Goal: Task Accomplishment & Management: Complete application form

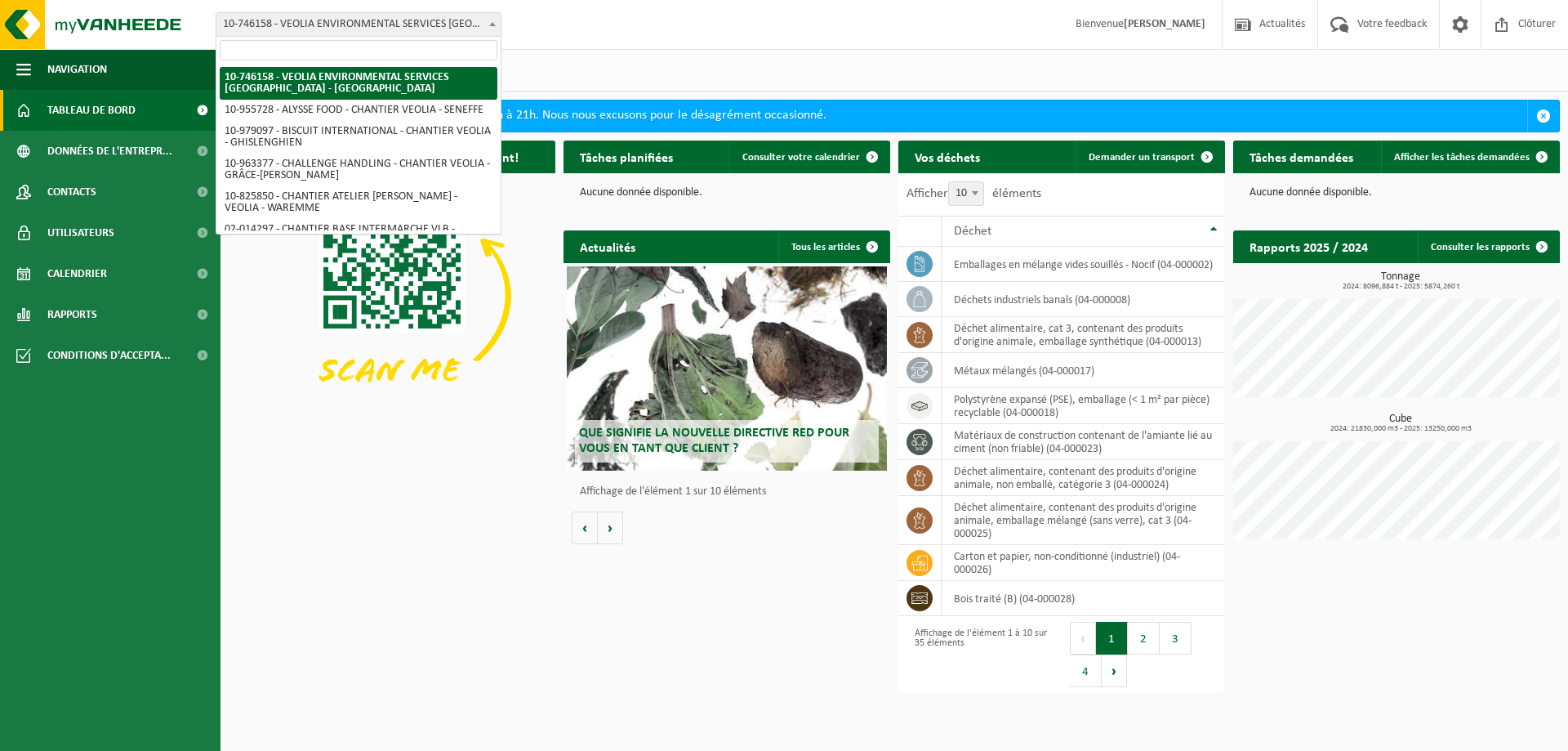
click at [409, 29] on span "10-746158 - VEOLIA ENVIRONMENTAL SERVICES [GEOGRAPHIC_DATA] - [GEOGRAPHIC_DATA]" at bounding box center [358, 24] width 284 height 23
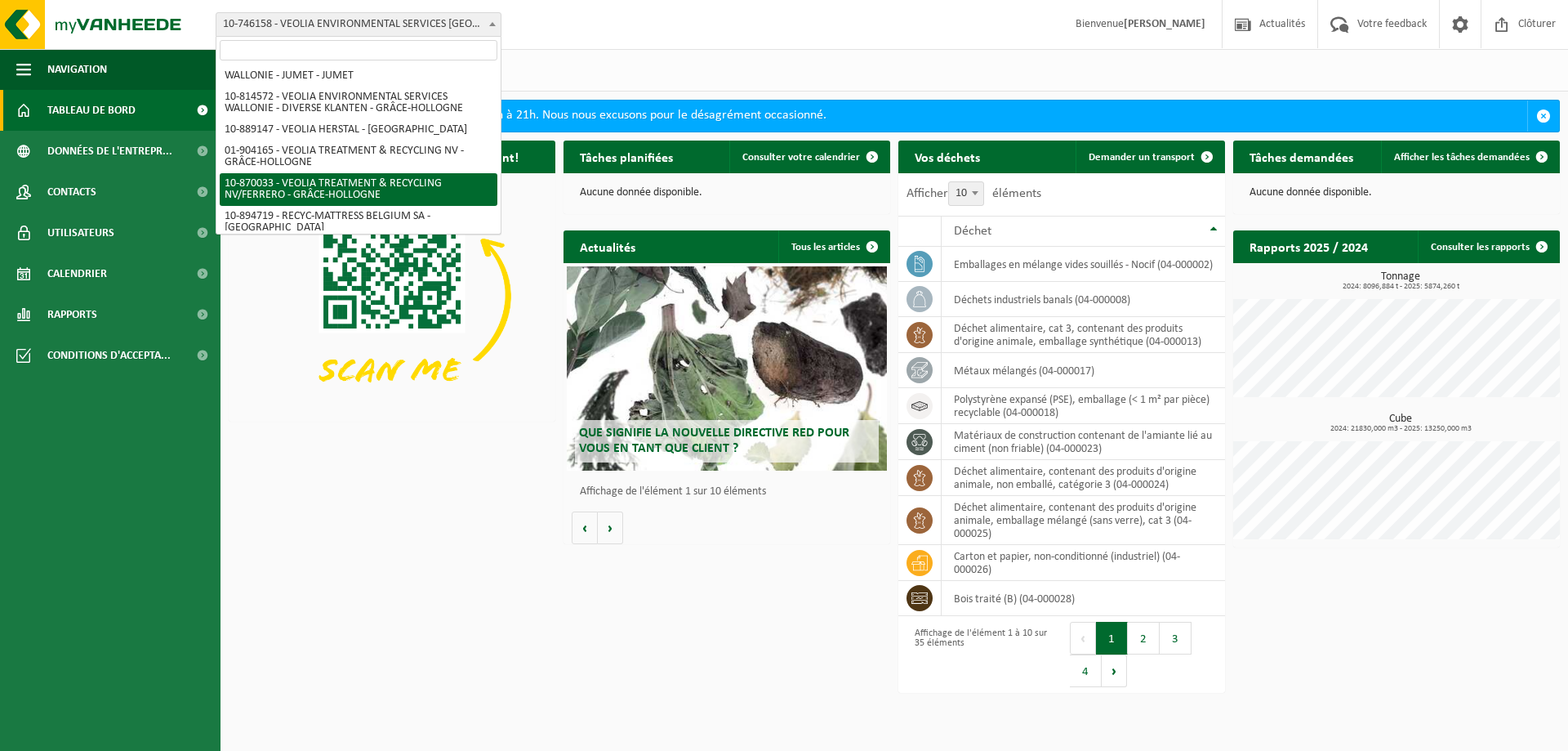
scroll to position [1235, 0]
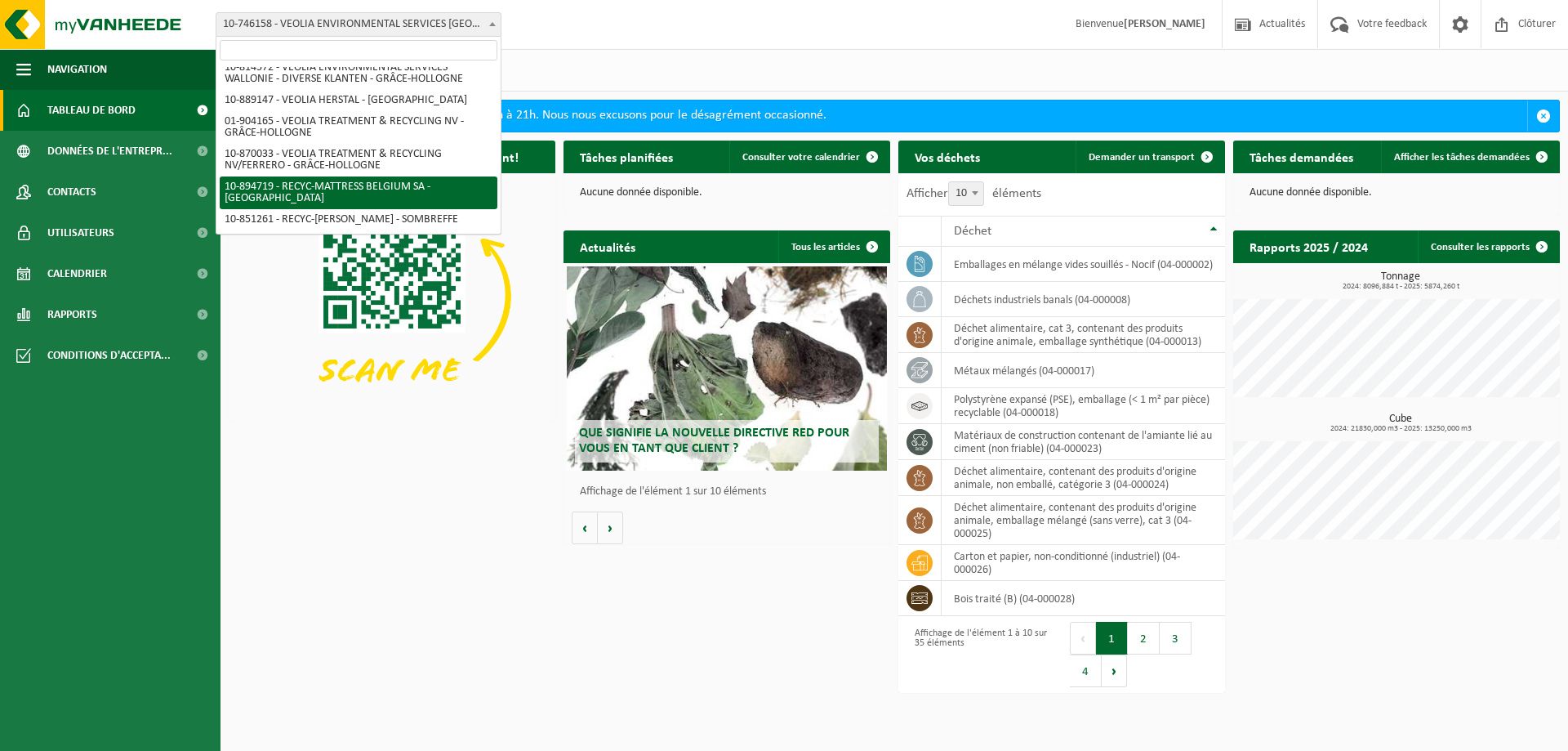
select select "116490"
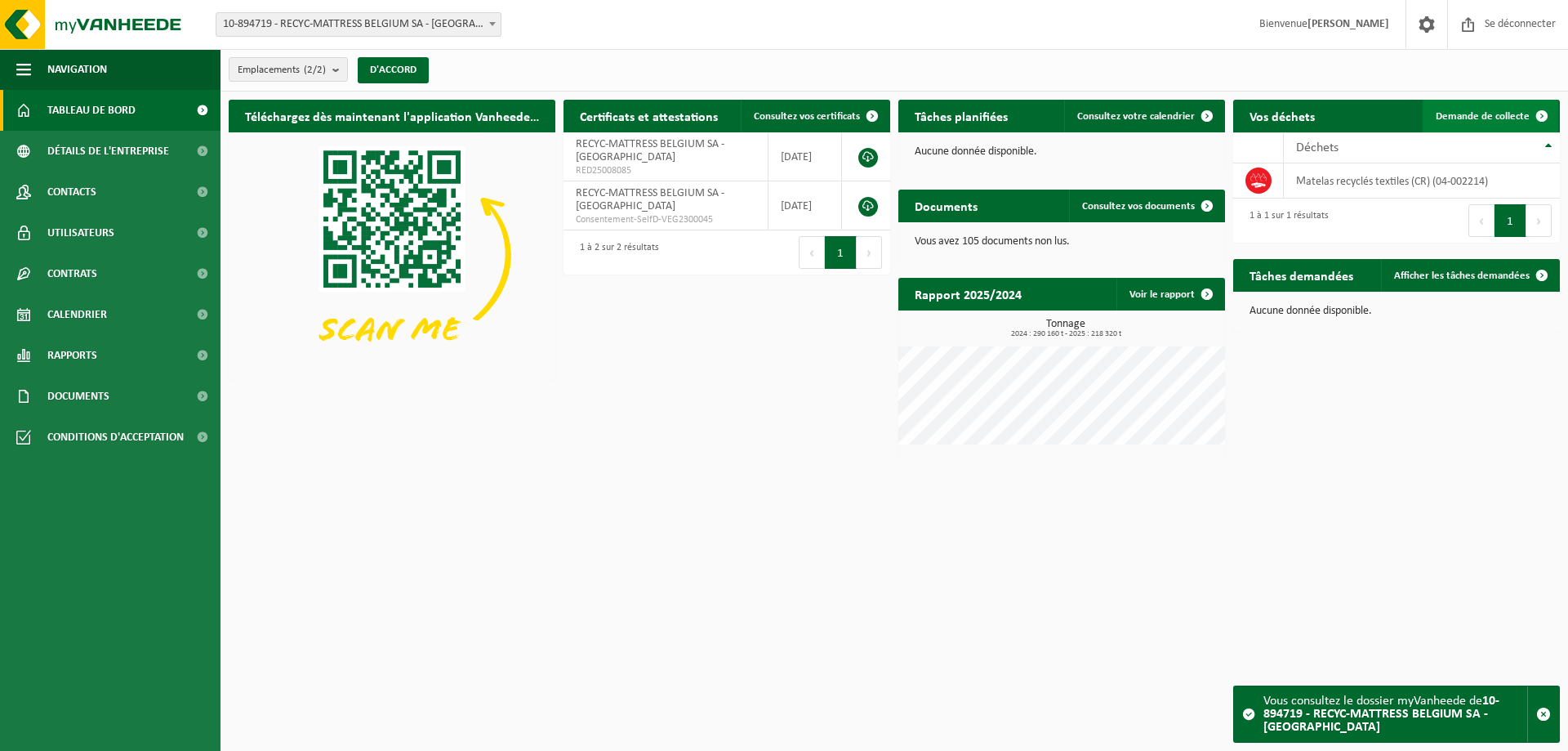
click at [1485, 116] on font "Demande de collecte" at bounding box center [1483, 116] width 94 height 10
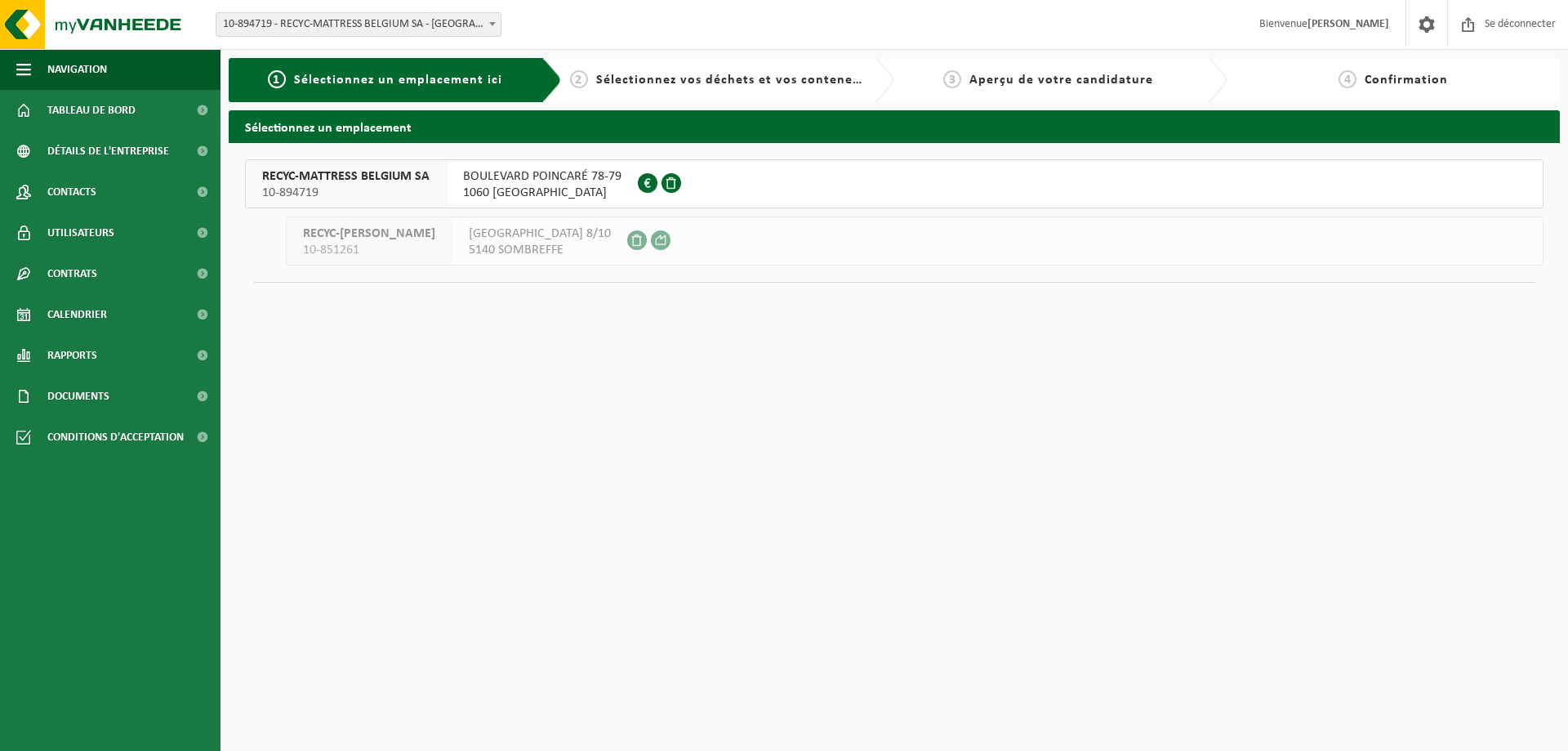
click at [555, 173] on font "BOULEVARD POINCARÉ 78-79" at bounding box center [542, 177] width 159 height 13
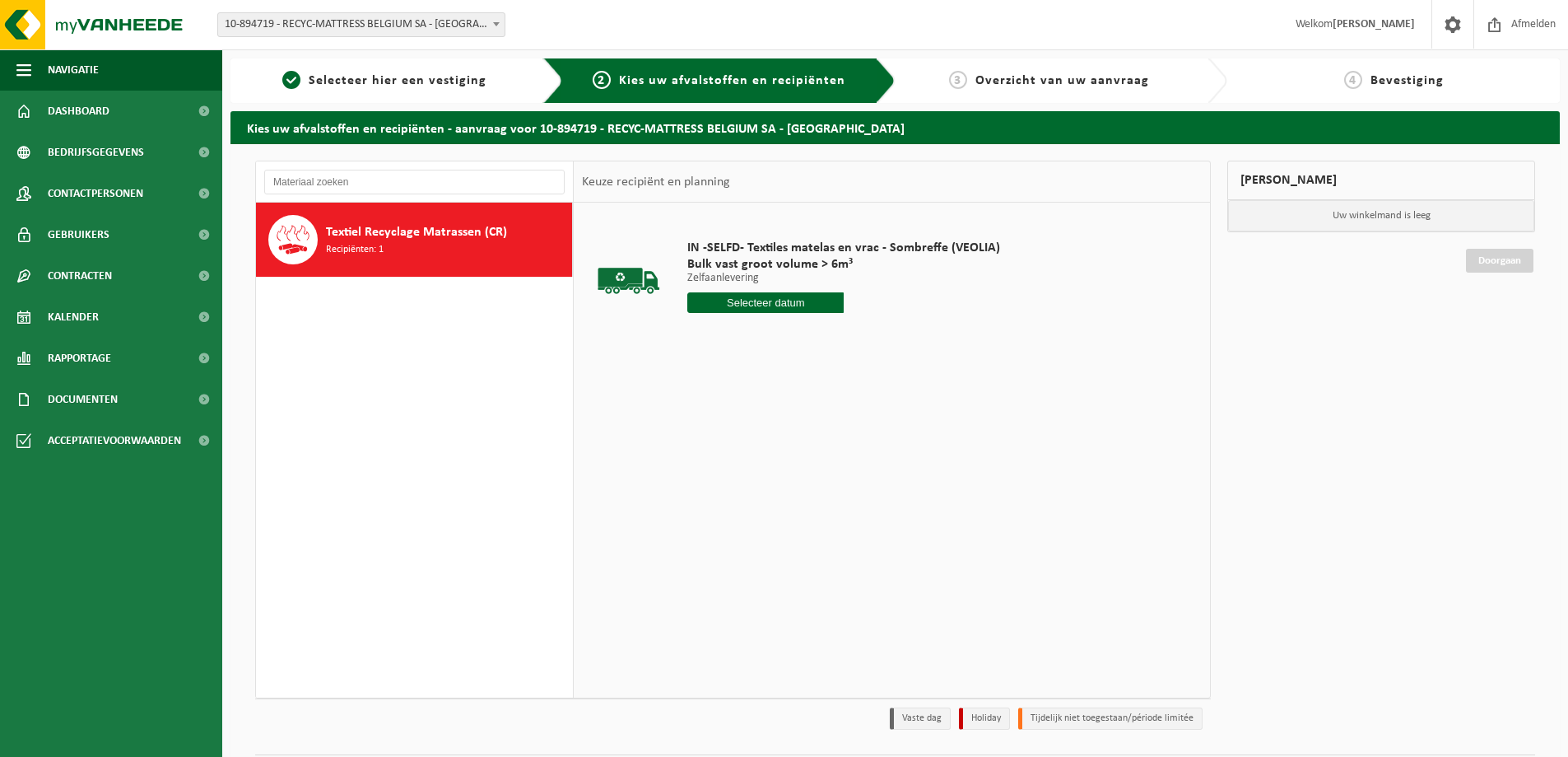
click at [801, 294] on input "text" at bounding box center [765, 303] width 156 height 21
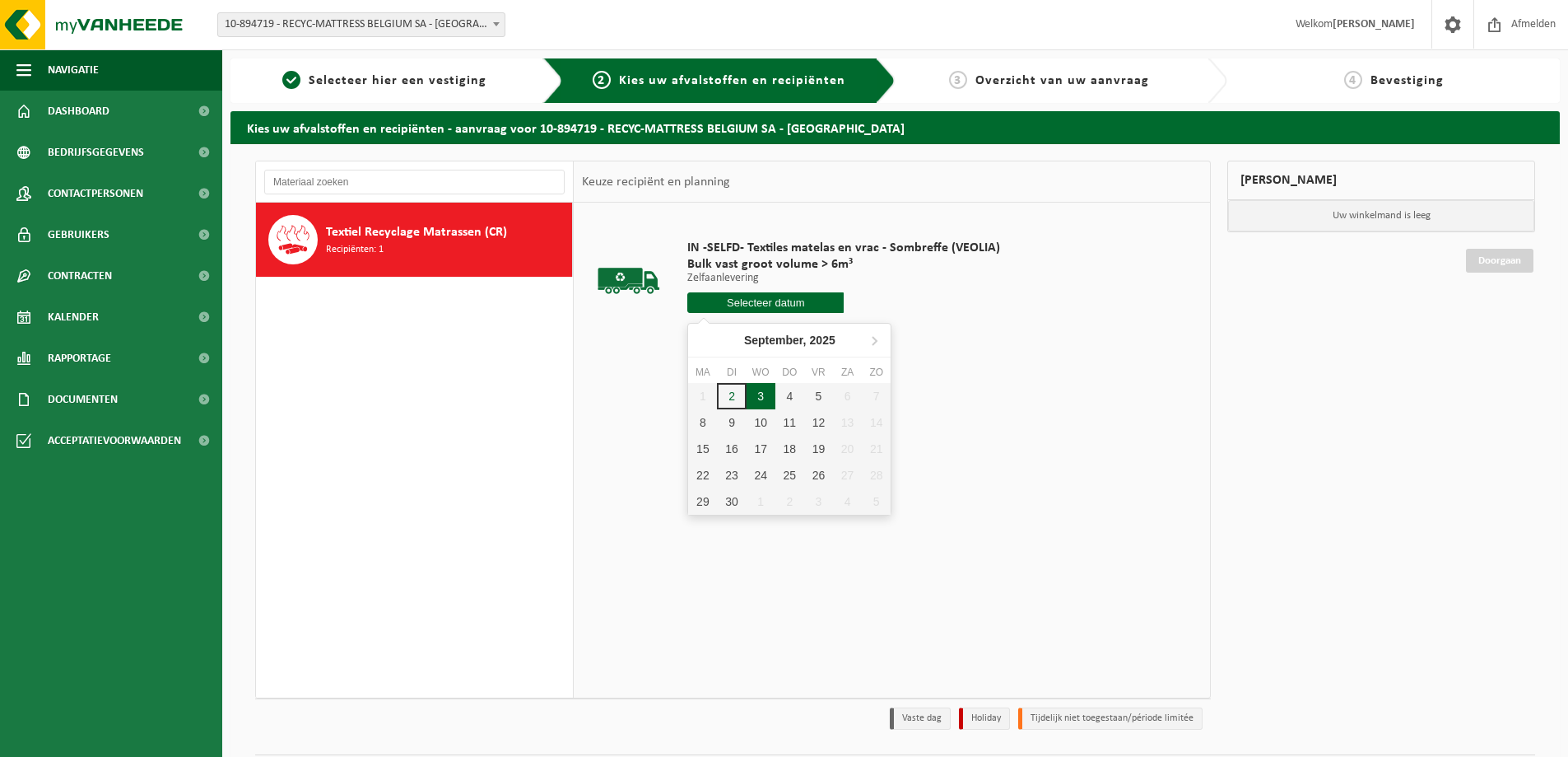
click at [758, 397] on div "3" at bounding box center [760, 396] width 28 height 27
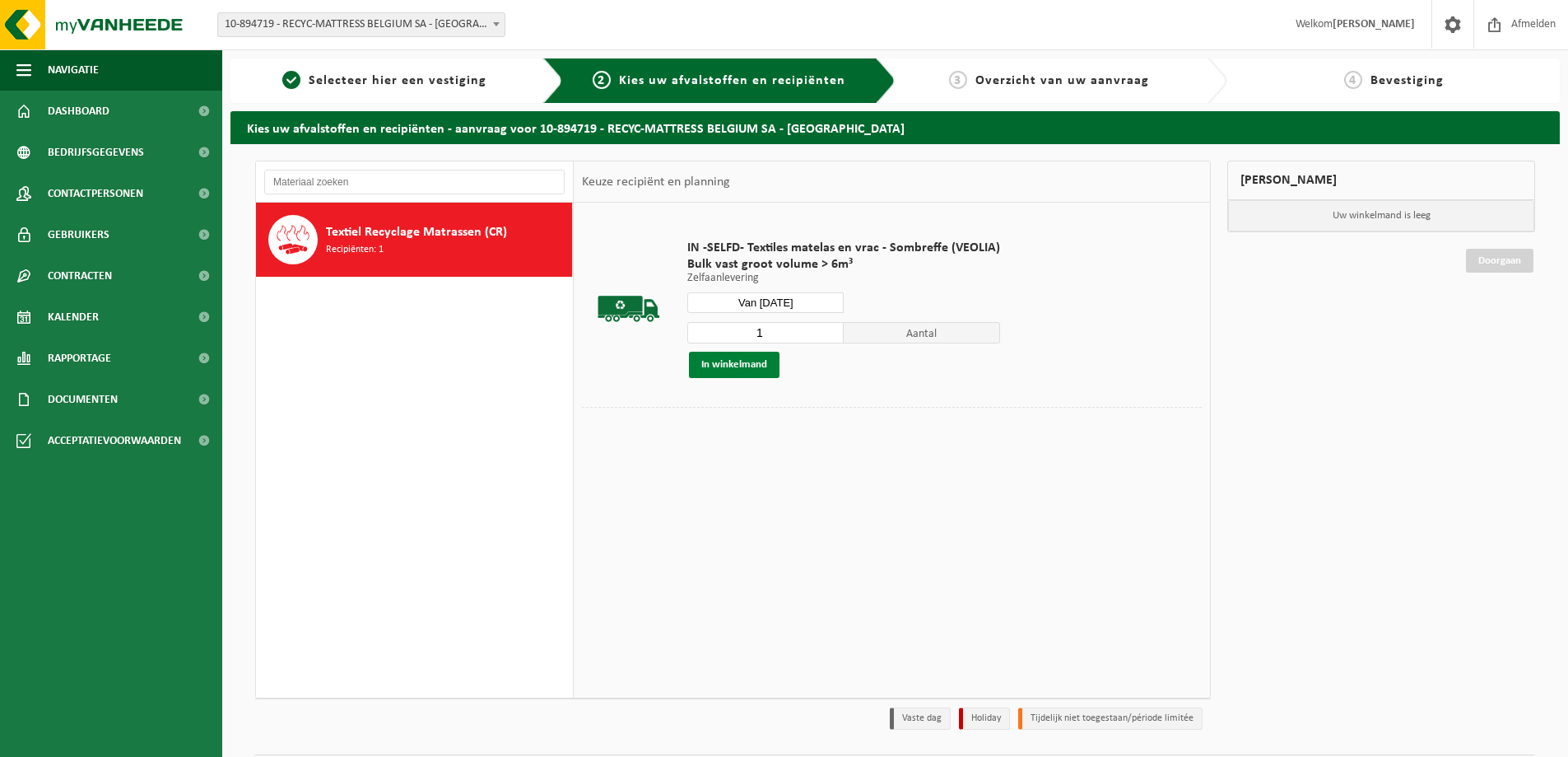
click at [726, 366] on button "In winkelmand" at bounding box center [735, 365] width 91 height 27
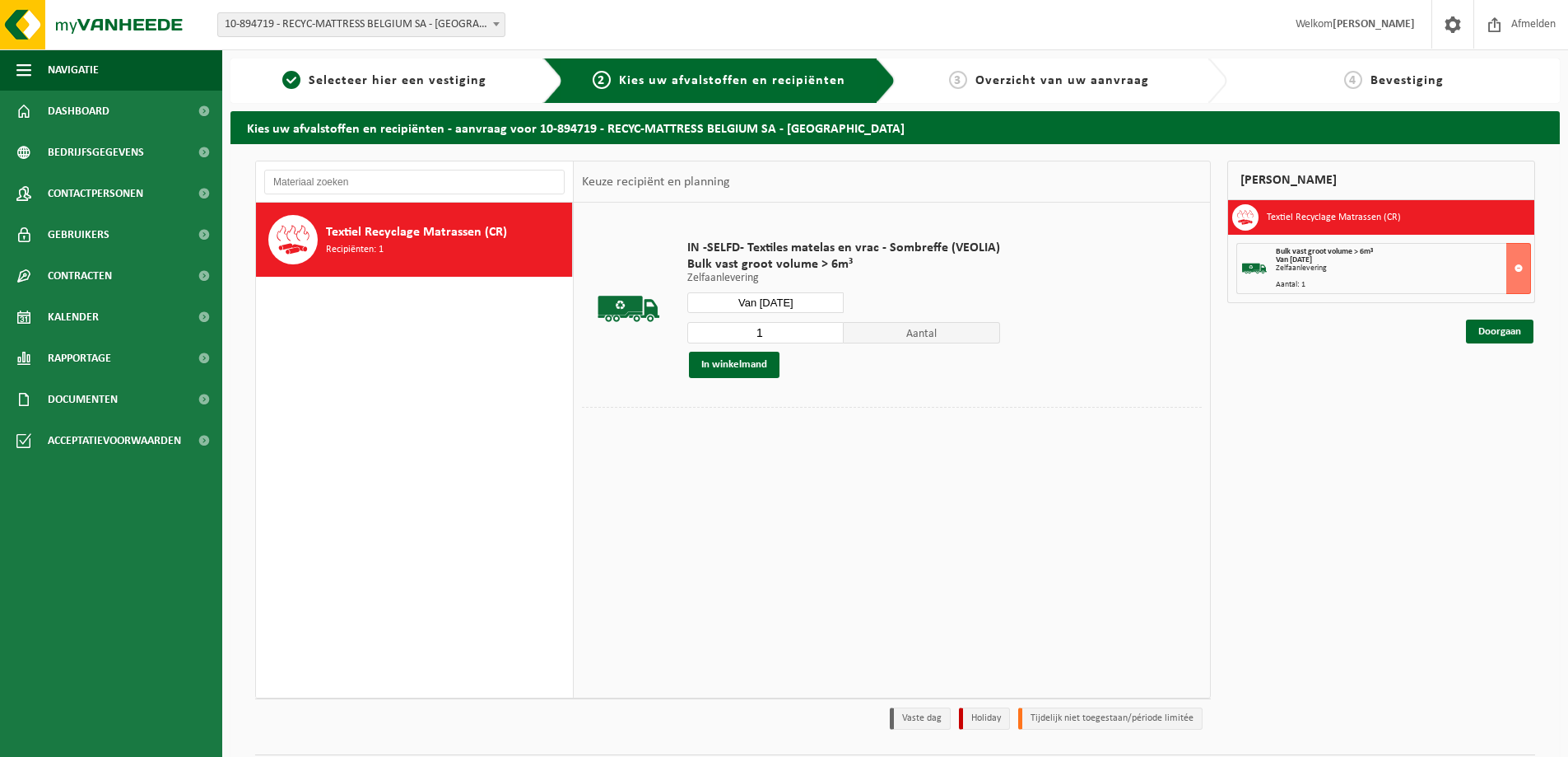
click at [810, 297] on input "Van 2025-09-03" at bounding box center [765, 303] width 156 height 21
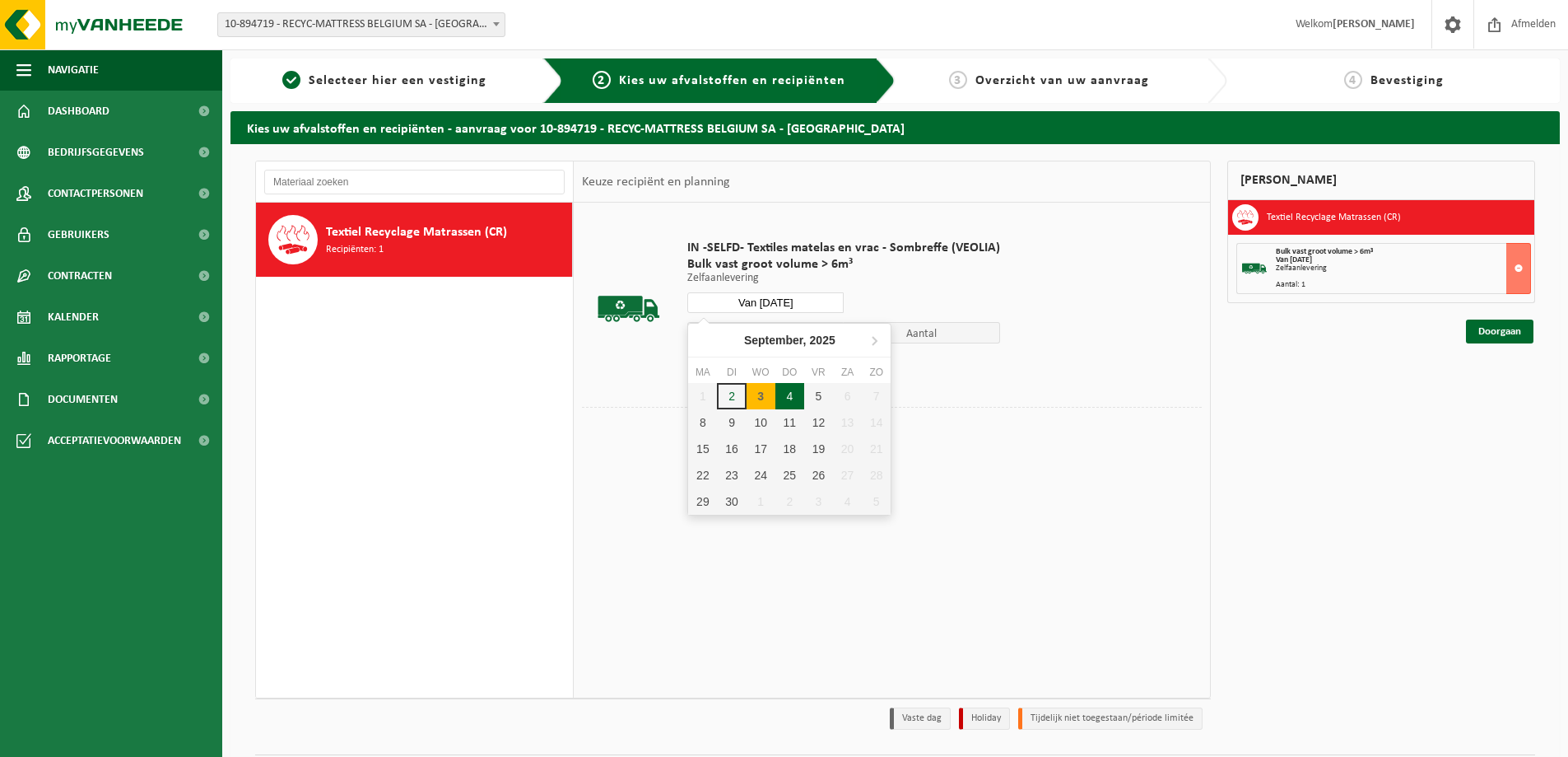
click at [787, 393] on div "4" at bounding box center [790, 396] width 28 height 27
type input "Van 2025-09-04"
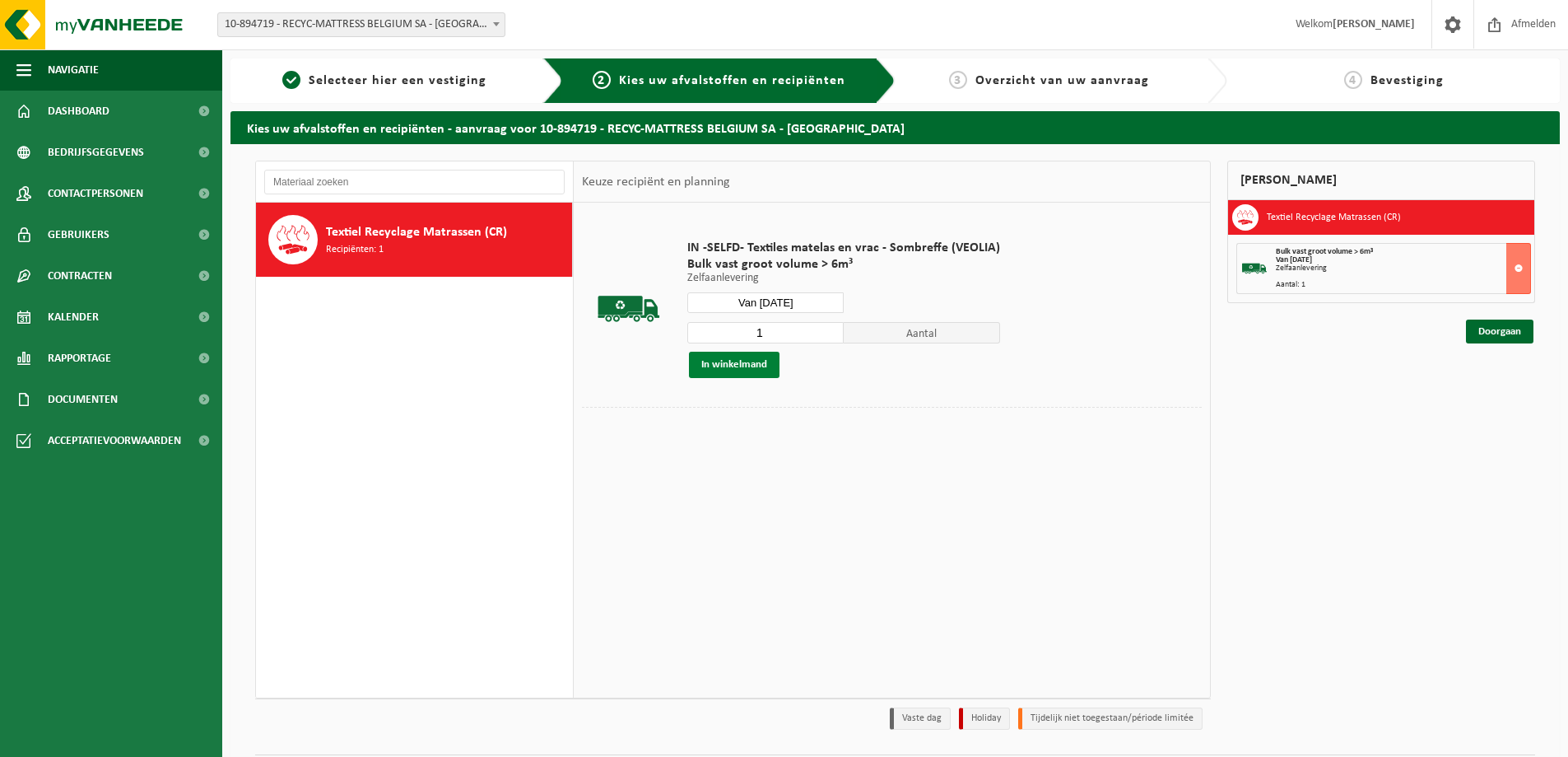
click at [742, 369] on button "In winkelmand" at bounding box center [735, 365] width 91 height 27
click at [1494, 389] on link "Doorgaan" at bounding box center [1499, 390] width 67 height 24
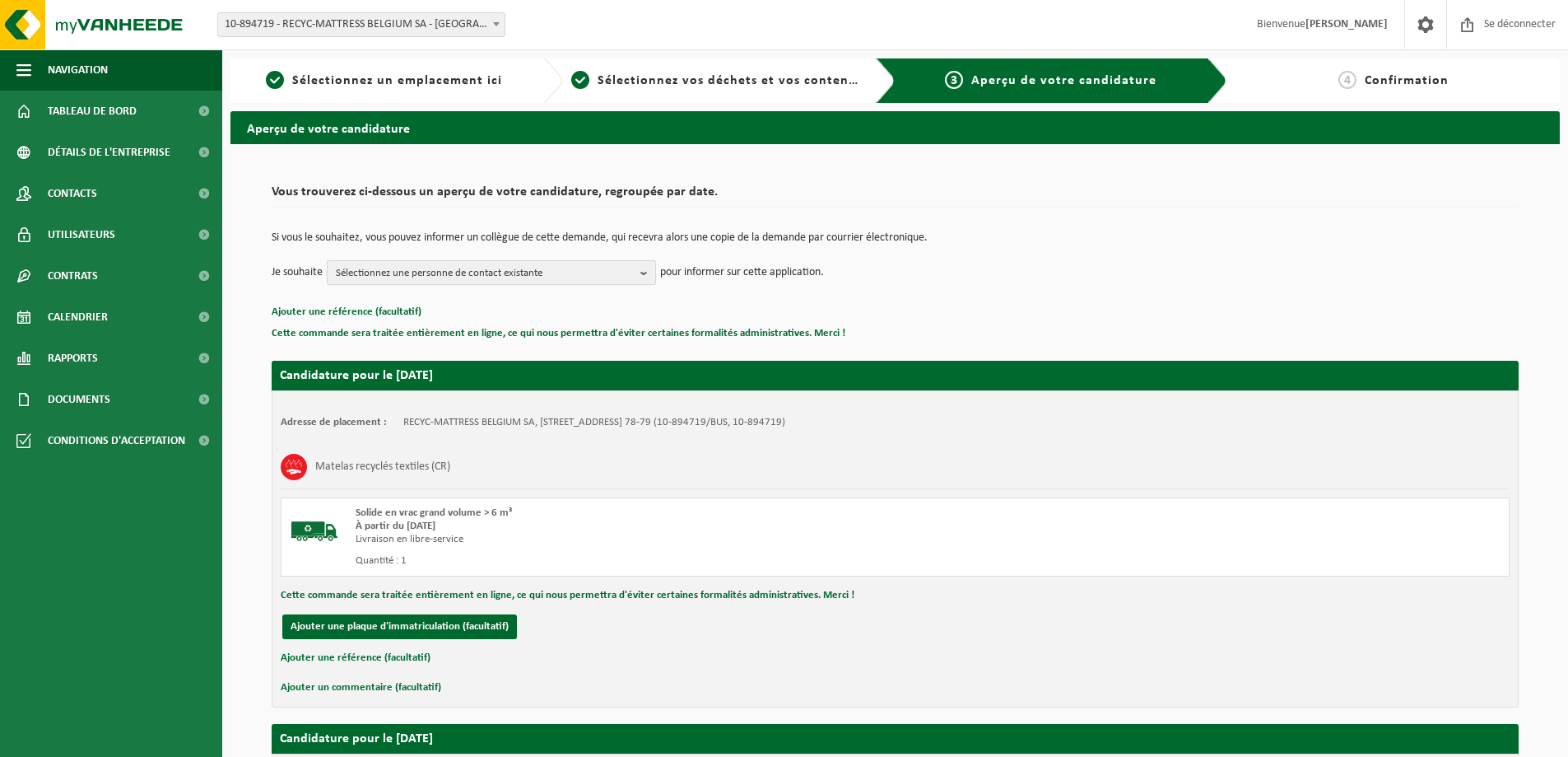
click at [644, 276] on b "button" at bounding box center [648, 273] width 15 height 23
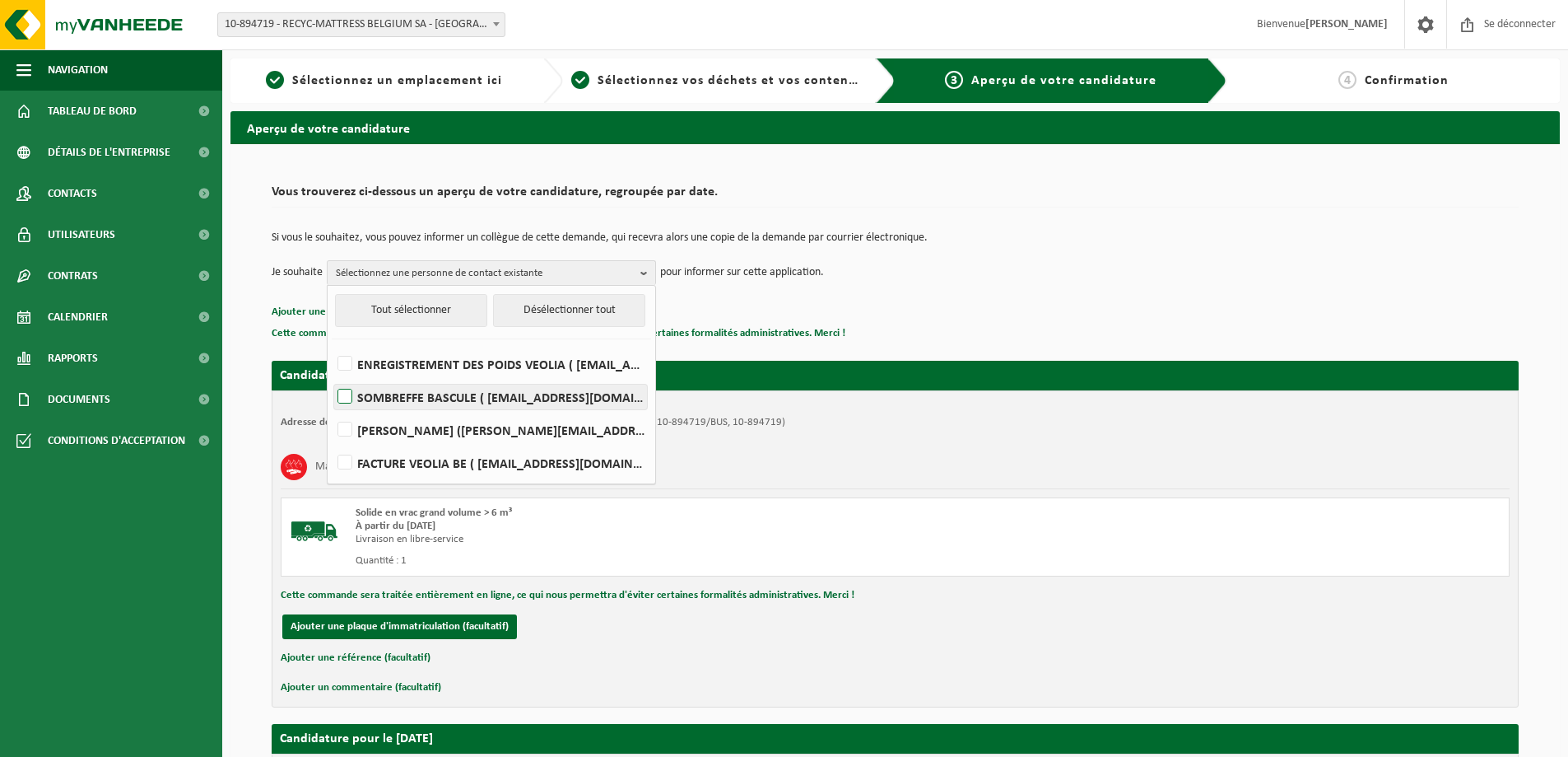
click at [482, 396] on font "SOMBREFFE BASCULE ( [EMAIL_ADDRESS][DOMAIN_NAME] )" at bounding box center [526, 399] width 339 height 13
click at [331, 376] on input "SOMBREFFE BASCULE ( [EMAIL_ADDRESS][DOMAIN_NAME] )" at bounding box center [330, 375] width 1 height 1
checkbox input "true"
click at [1029, 425] on div "Adresse de placement : RECYC-MATTRESS BELGIUM SA, [STREET_ADDRESS] 78-79 (10-89…" at bounding box center [895, 423] width 1229 height 13
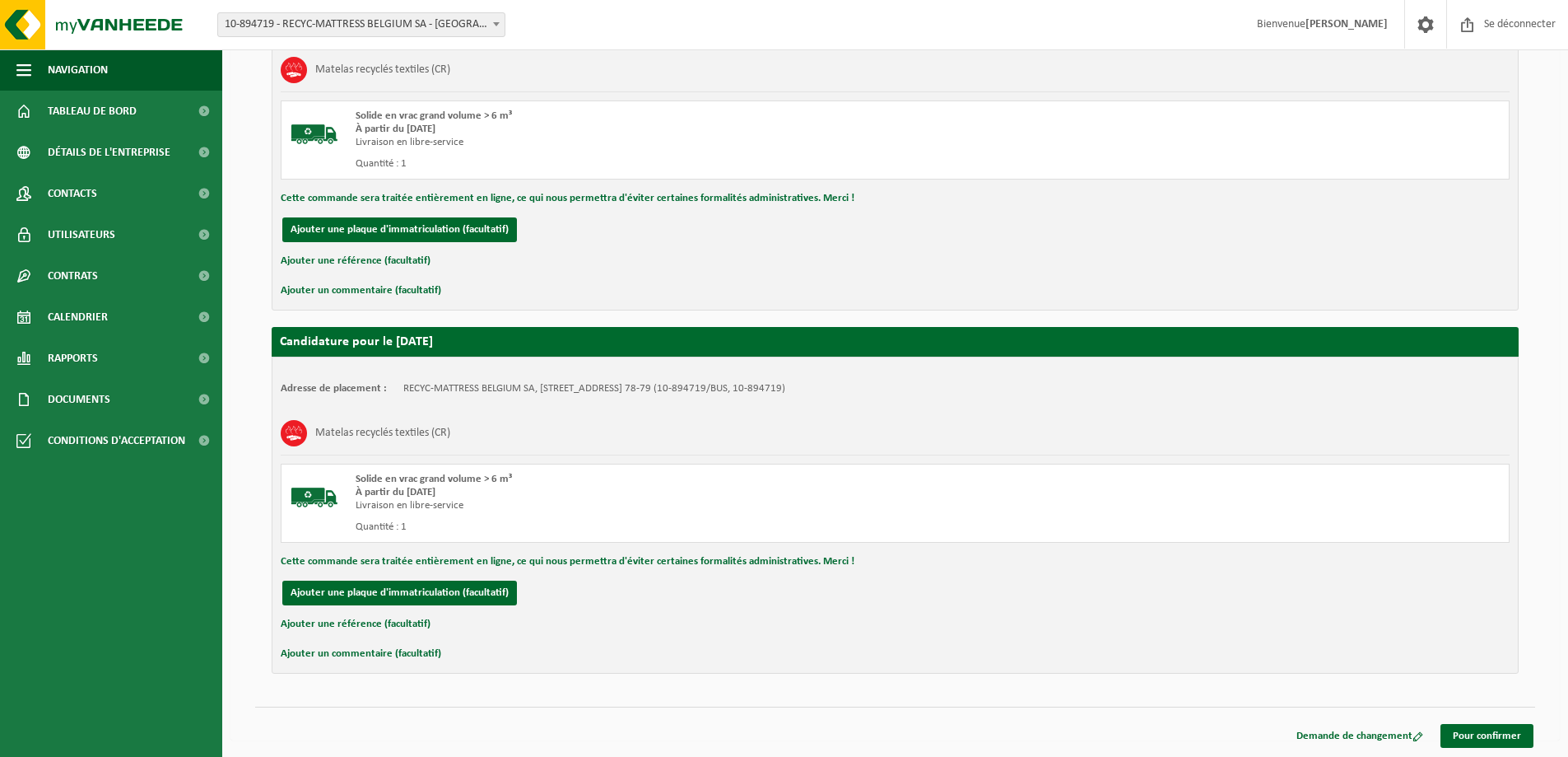
scroll to position [400, 0]
click at [1503, 736] on font "Pour confirmer" at bounding box center [1487, 735] width 68 height 10
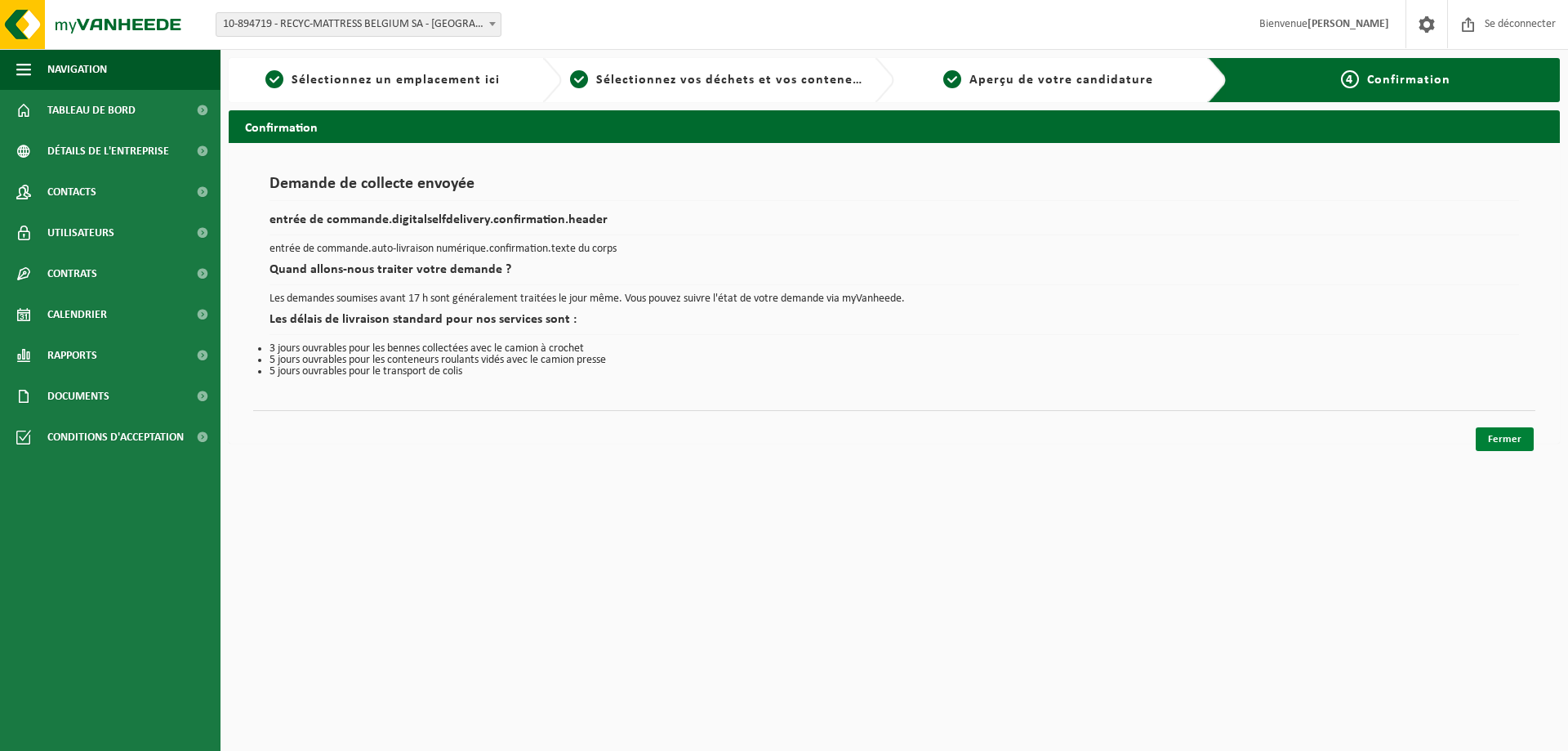
click at [1489, 444] on link "Fermer" at bounding box center [1505, 439] width 58 height 23
